Goal: Task Accomplishment & Management: Manage account settings

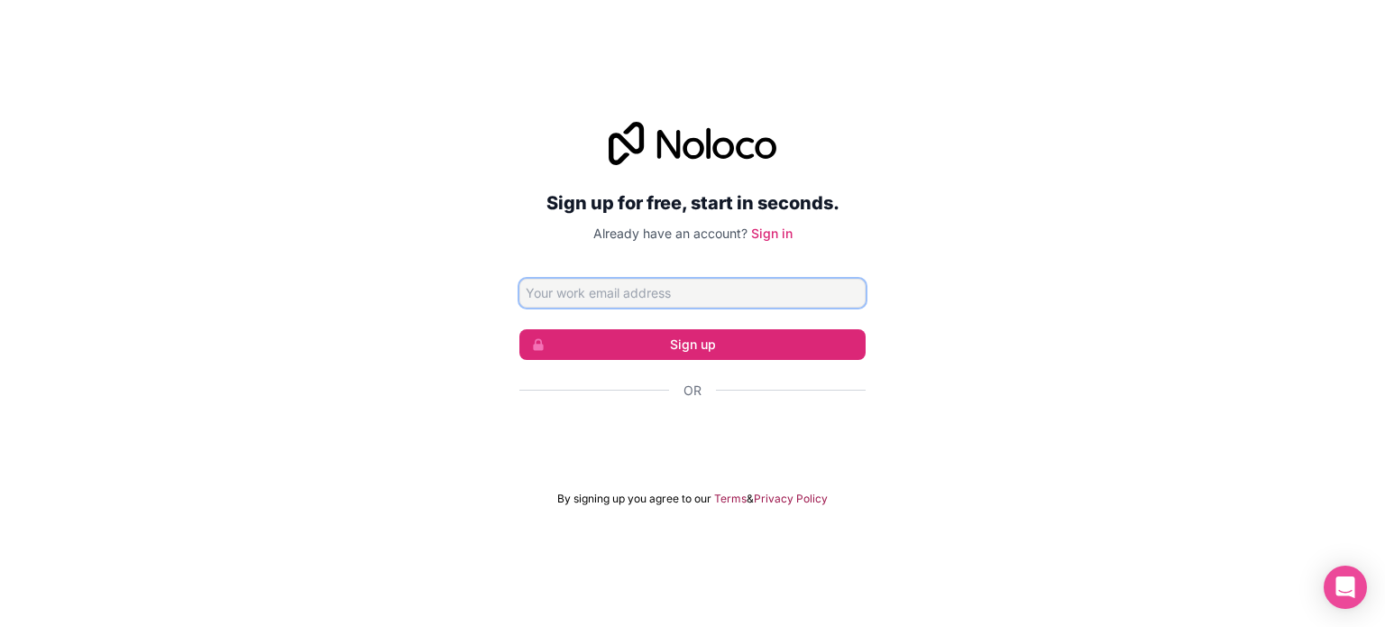
click at [635, 286] on input "Email address" at bounding box center [693, 293] width 346 height 29
click at [1126, 395] on div "Sign up for free, start in seconds. Already have an account? Sign in Sign up Or…" at bounding box center [692, 314] width 1385 height 435
click at [773, 234] on link "Sign in" at bounding box center [771, 232] width 41 height 15
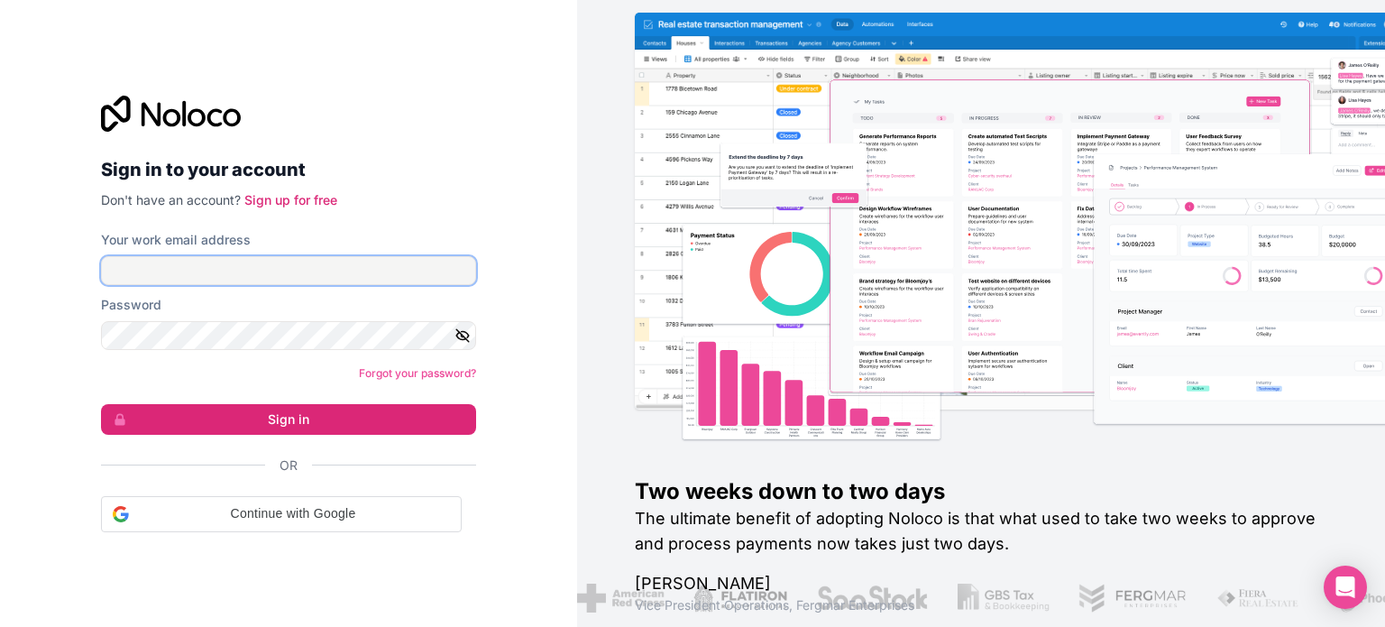
type input "[PERSON_NAME][EMAIL_ADDRESS][PERSON_NAME][DOMAIN_NAME]"
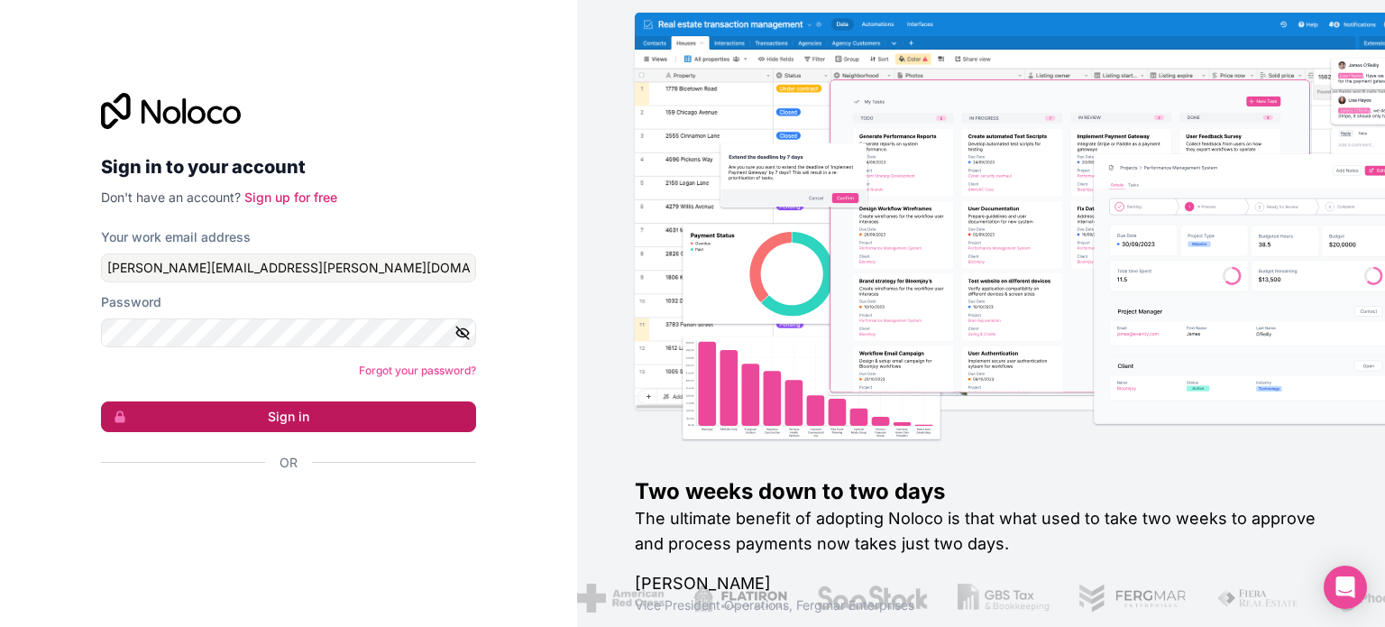
click at [286, 407] on button "Sign in" at bounding box center [288, 416] width 375 height 31
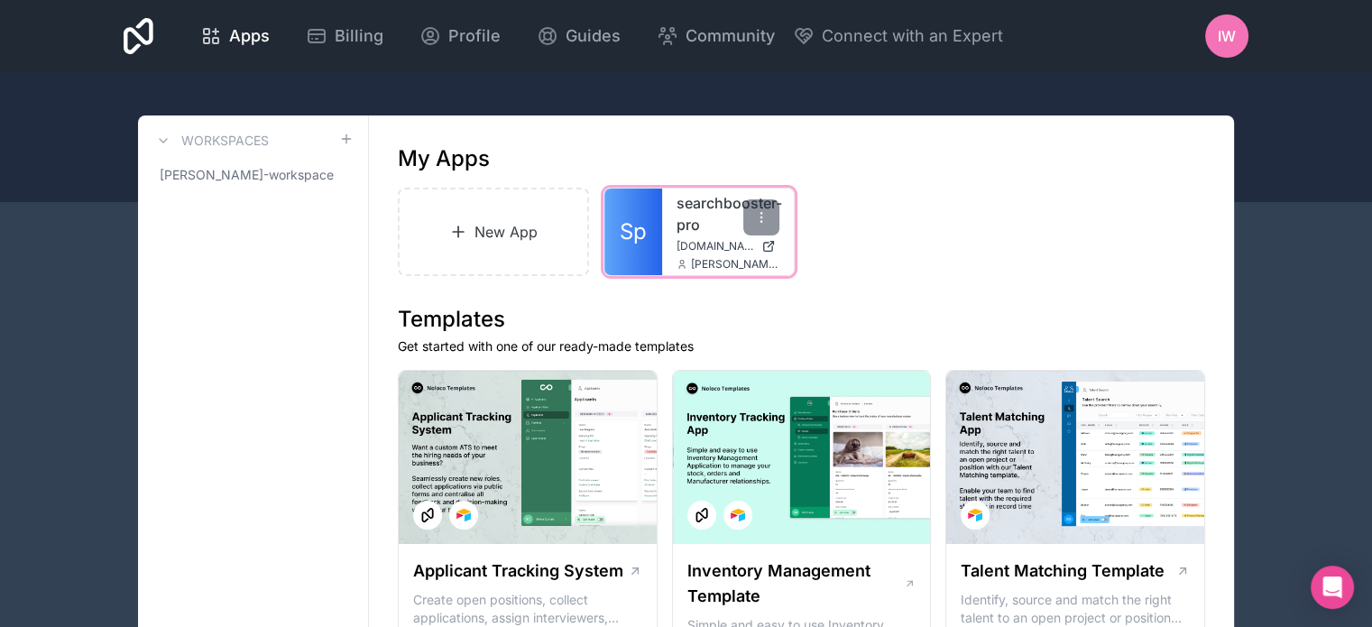
click at [657, 222] on link "Sp" at bounding box center [633, 232] width 58 height 87
